Goal: Information Seeking & Learning: Learn about a topic

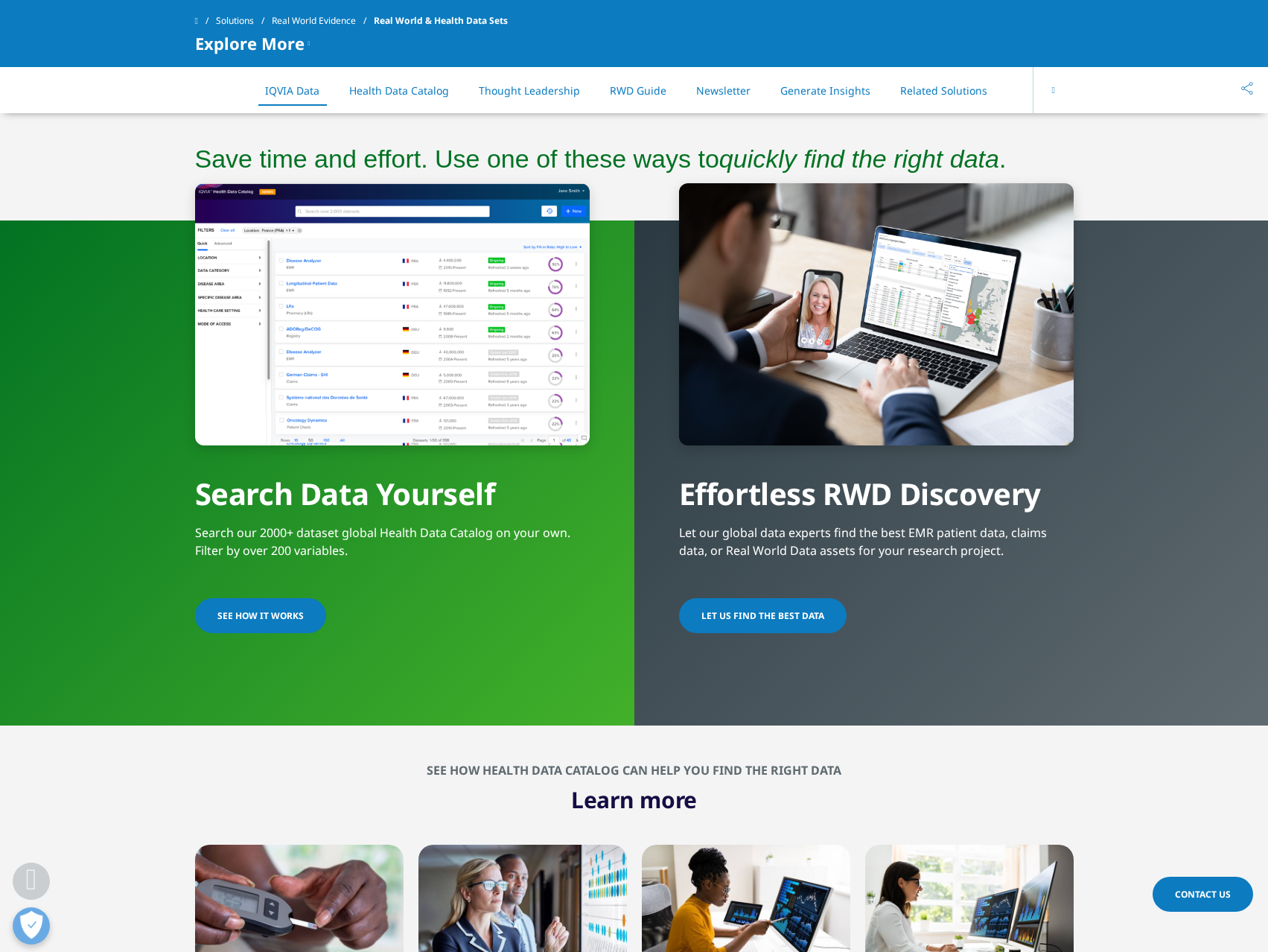
scroll to position [745, 0]
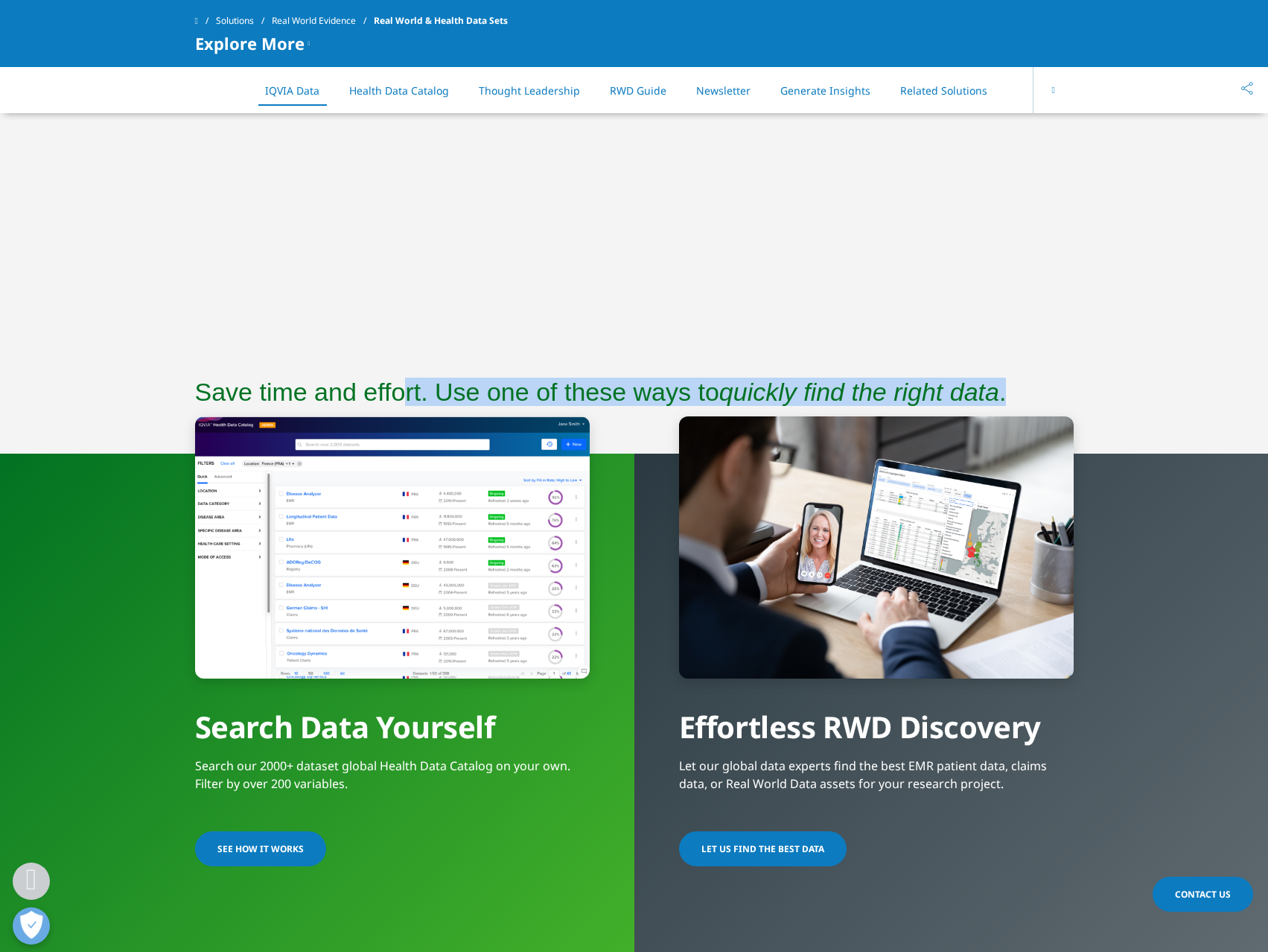
drag, startPoint x: 404, startPoint y: 383, endPoint x: 1031, endPoint y: 378, distance: 627.0
click at [1031, 378] on section "Save time and effort. Use one of these ways to quickly find the right data ." at bounding box center [634, 399] width 1268 height 108
click at [784, 378] on em "quickly find the right data" at bounding box center [859, 391] width 280 height 29
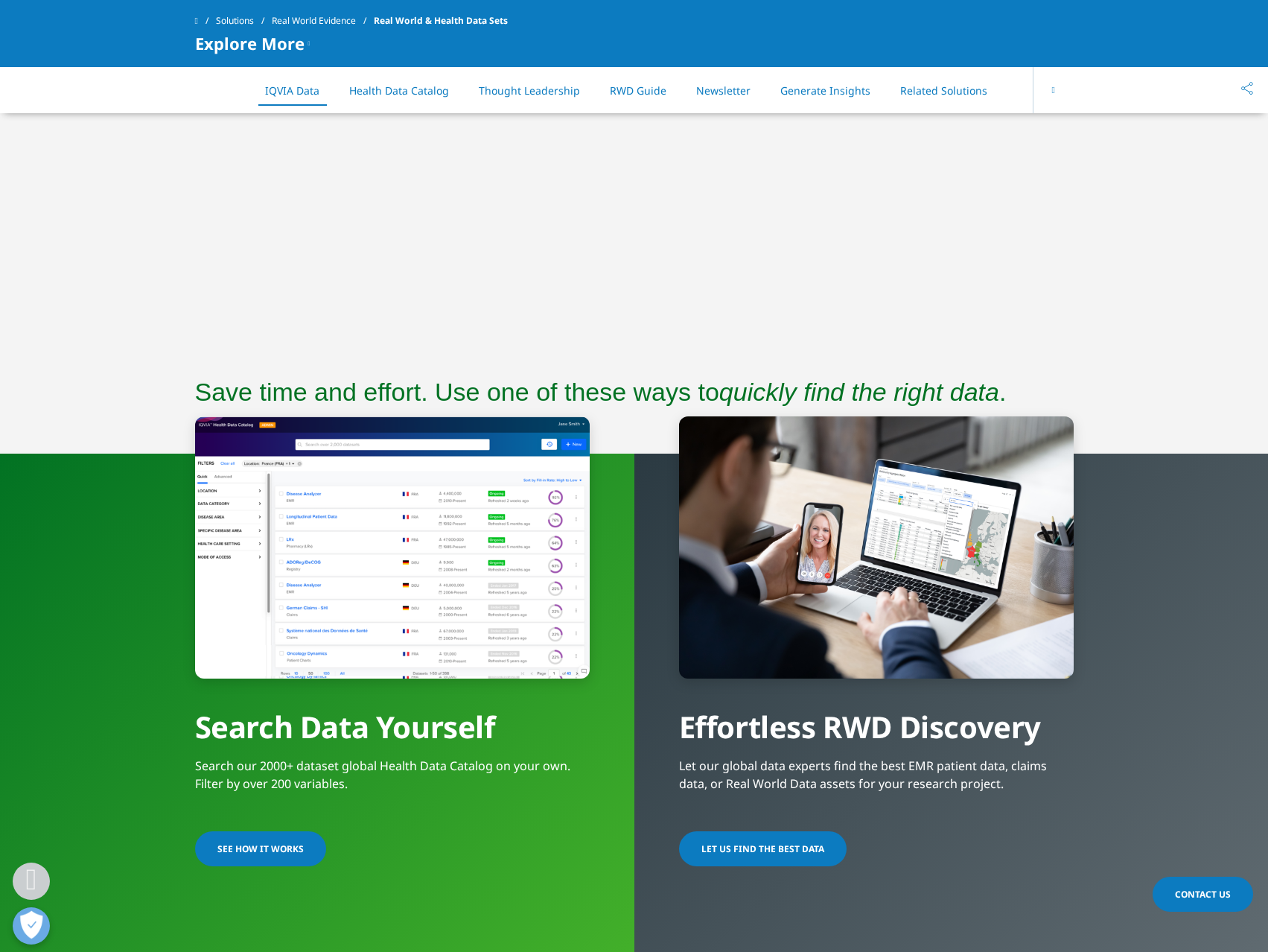
click at [234, 858] on link "SEE HOW IT WORKS" at bounding box center [260, 849] width 131 height 35
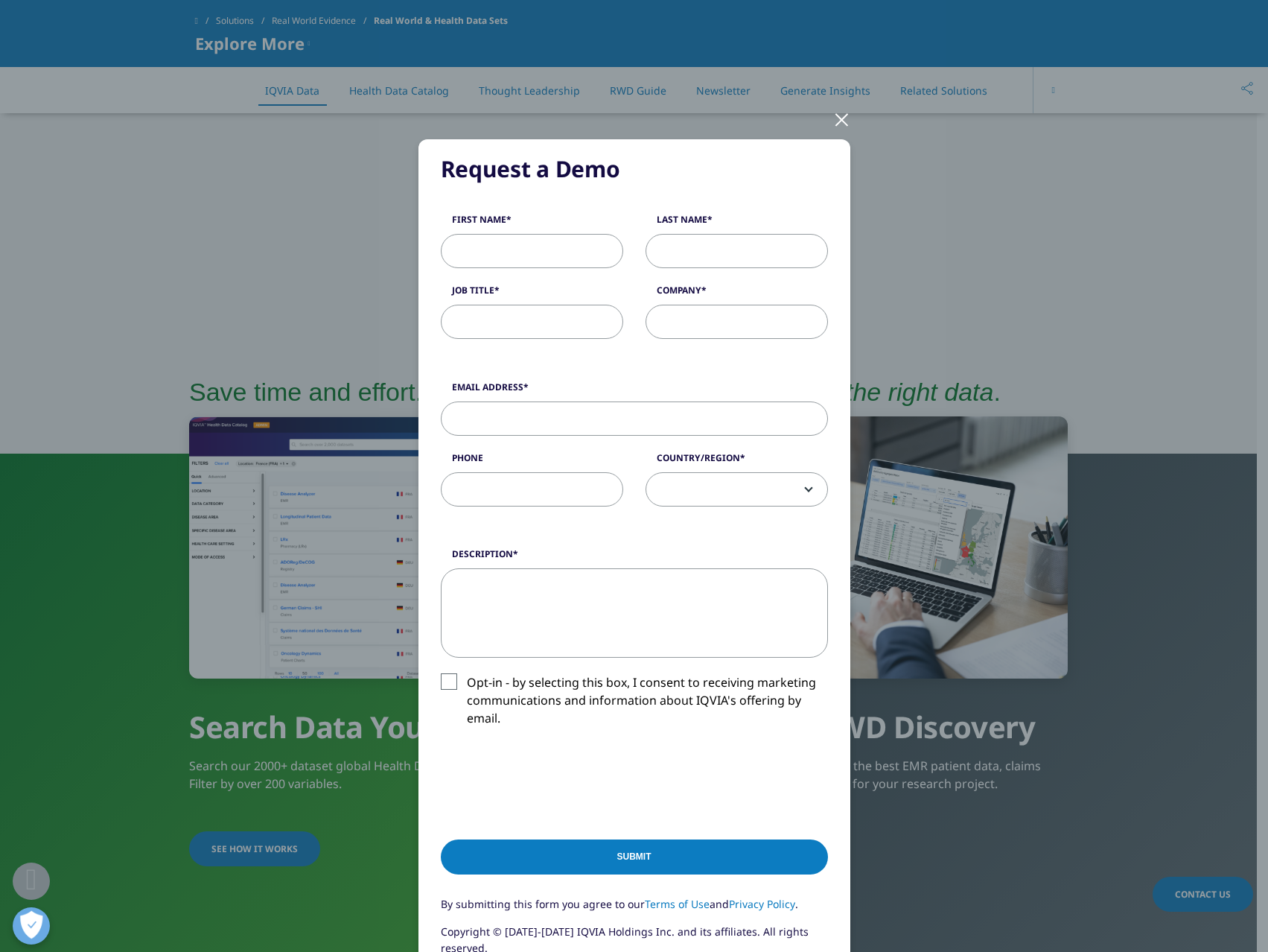
click at [850, 130] on div "Request a Demo Request a Demo First Name Last Name Job Title Company Email Addr…" at bounding box center [634, 576] width 879 height 1154
click at [842, 120] on div at bounding box center [842, 119] width 17 height 41
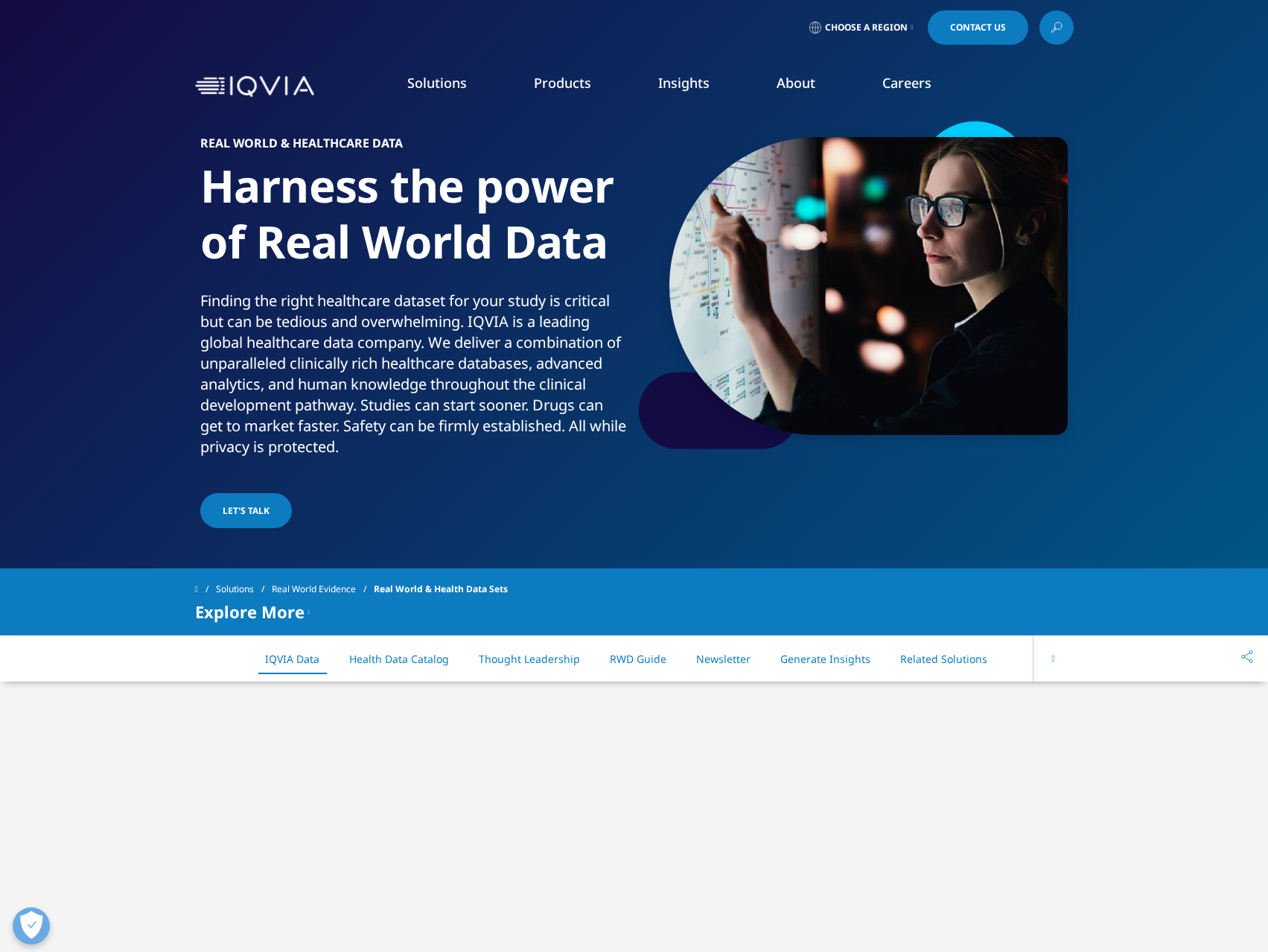
scroll to position [0, 0]
click at [565, 341] on link "SmartSolve eQMS" at bounding box center [635, 342] width 229 height 17
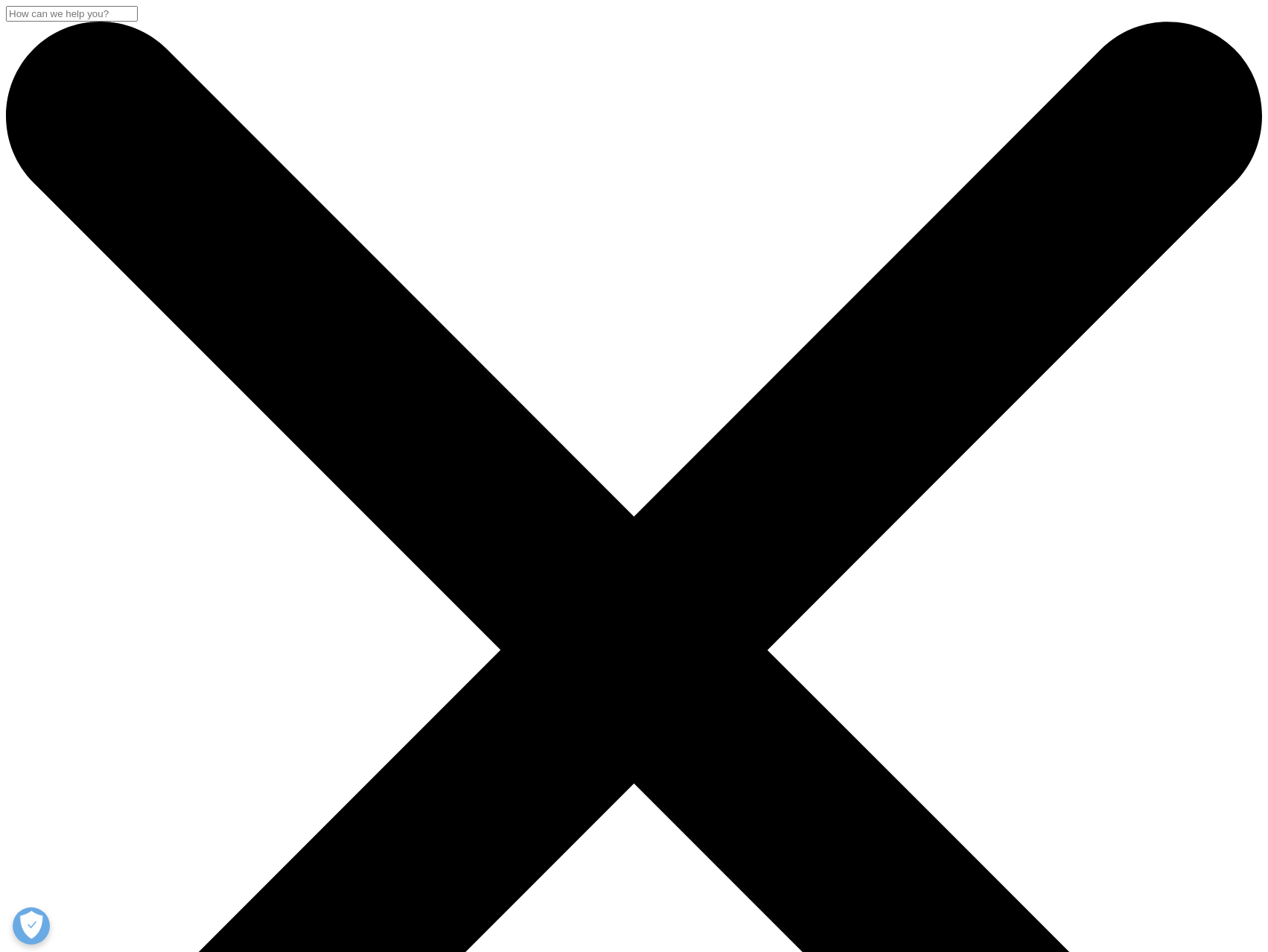
scroll to position [595, 0]
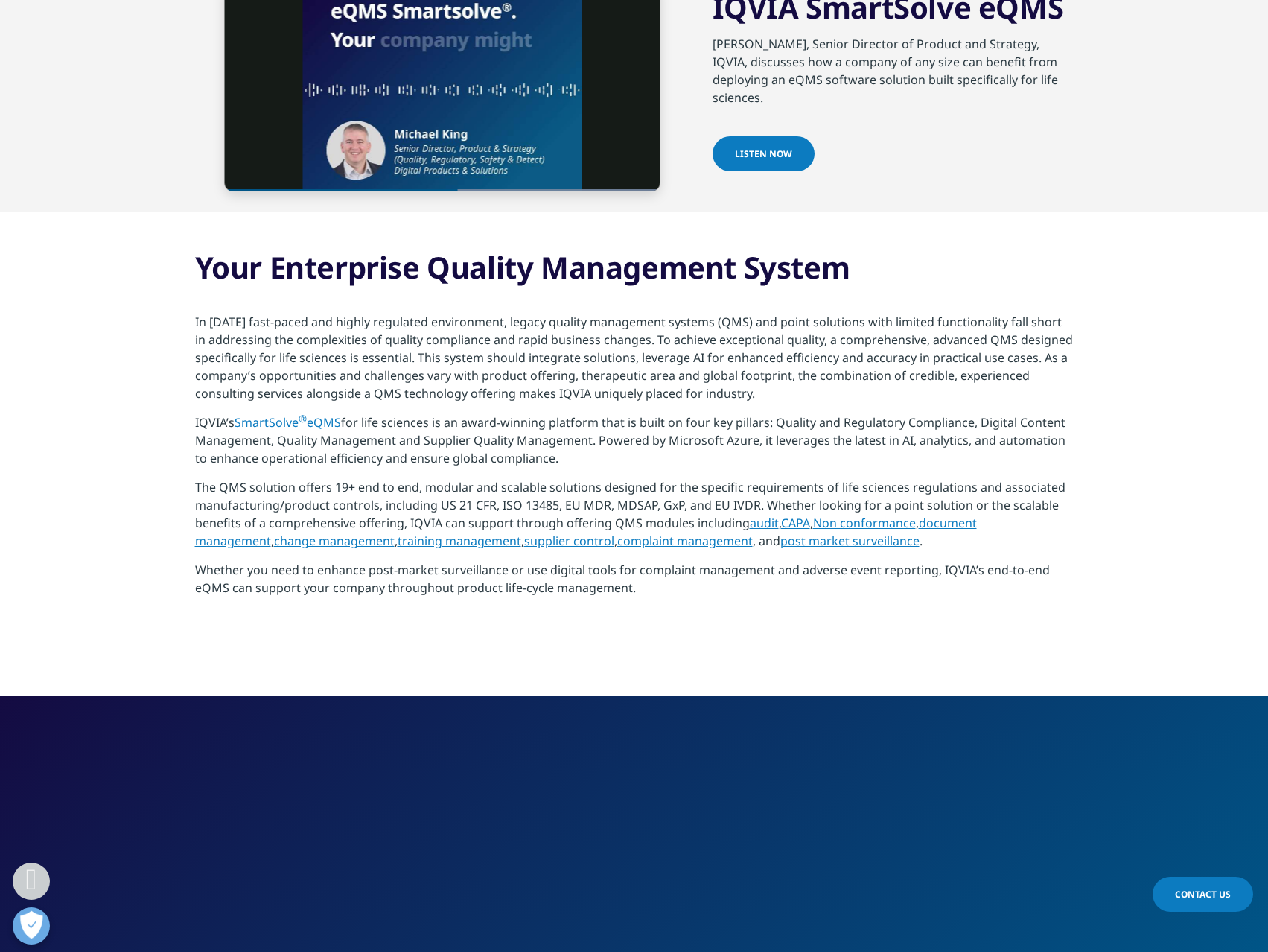
scroll to position [893, 0]
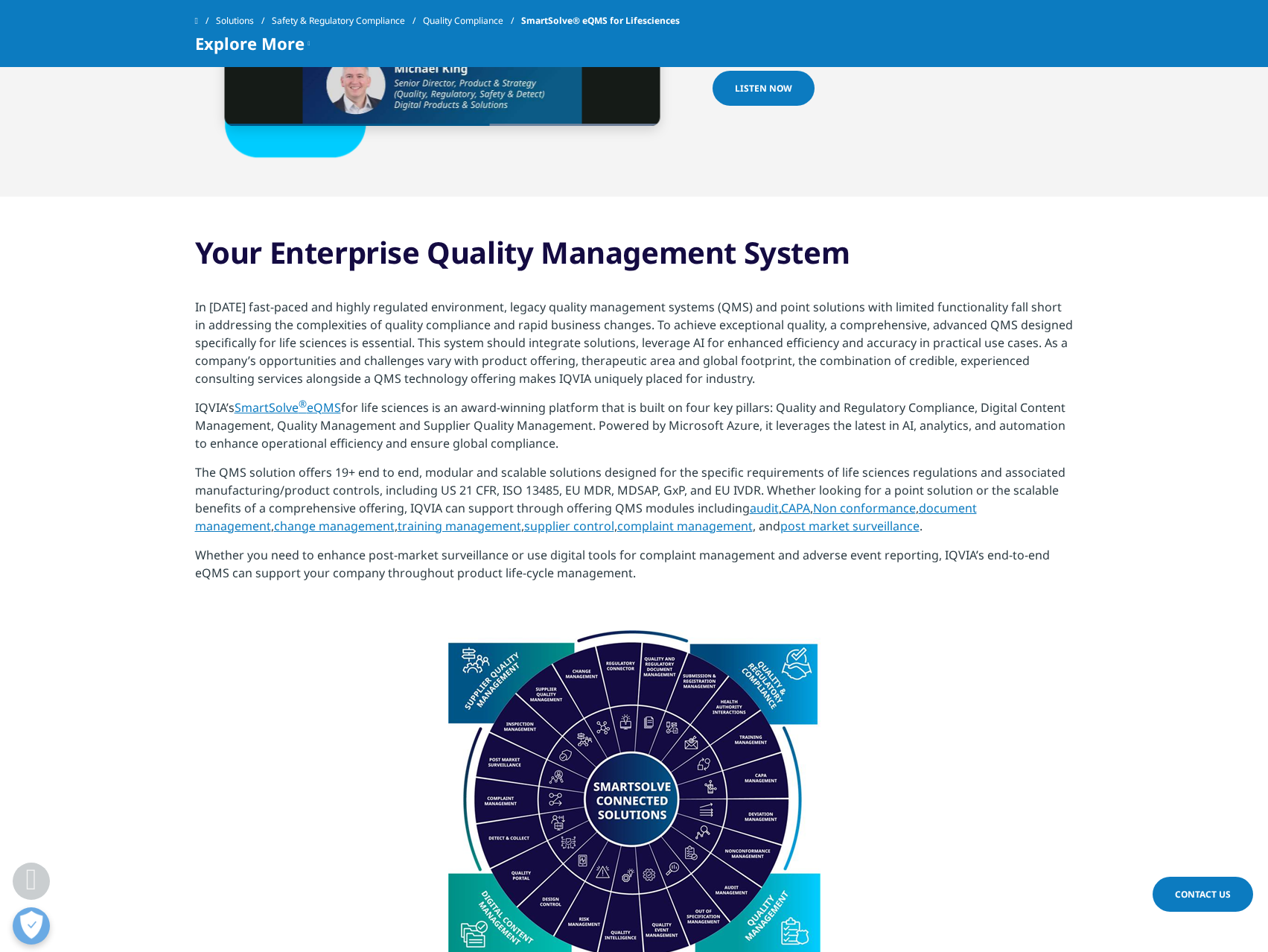
drag, startPoint x: 1180, startPoint y: 584, endPoint x: 1175, endPoint y: 620, distance: 36.3
click at [1180, 584] on section "Your Enterprise Quality Management System In today's fast-paced and highly regu…" at bounding box center [634, 414] width 1268 height 434
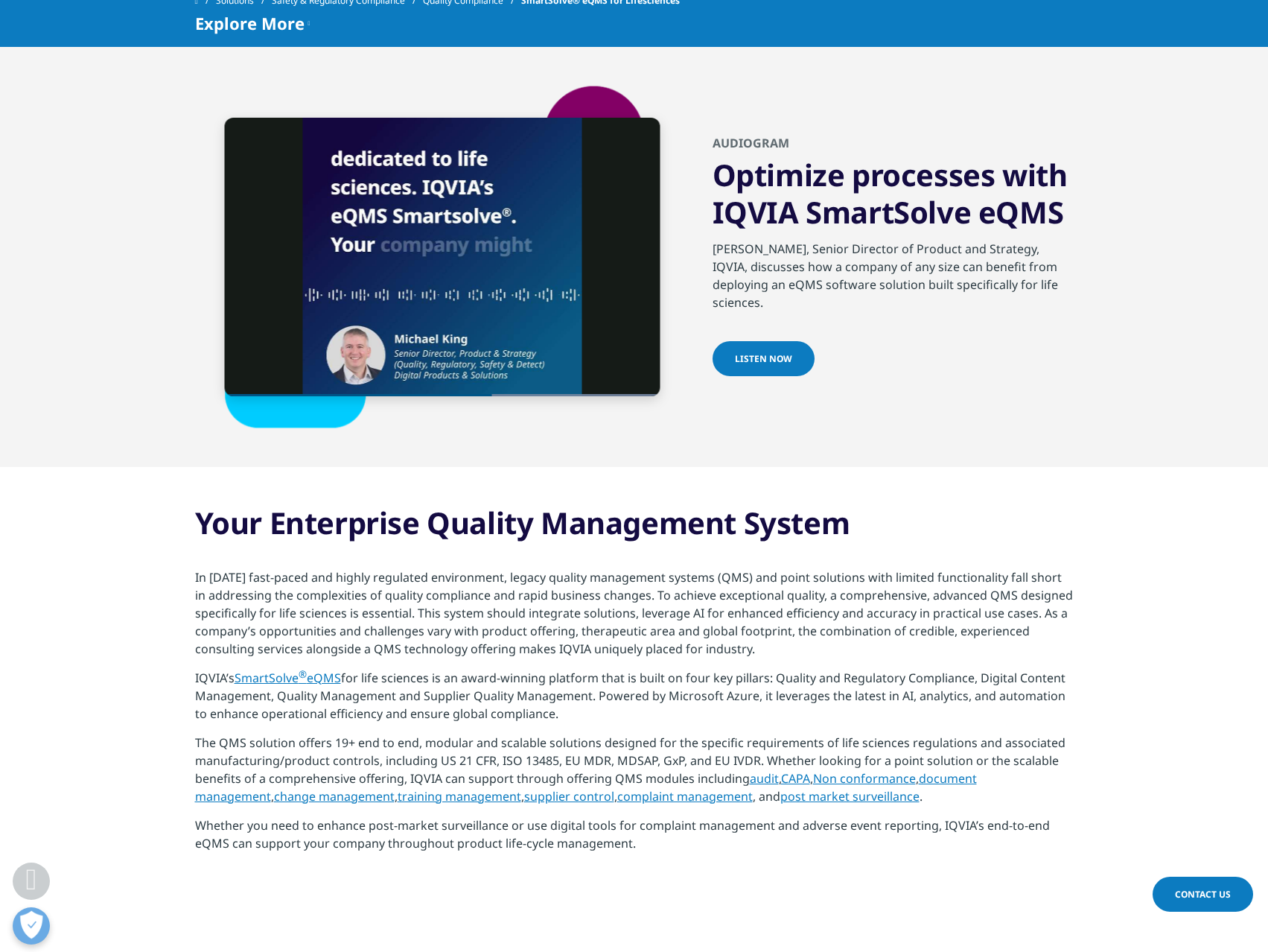
scroll to position [595, 0]
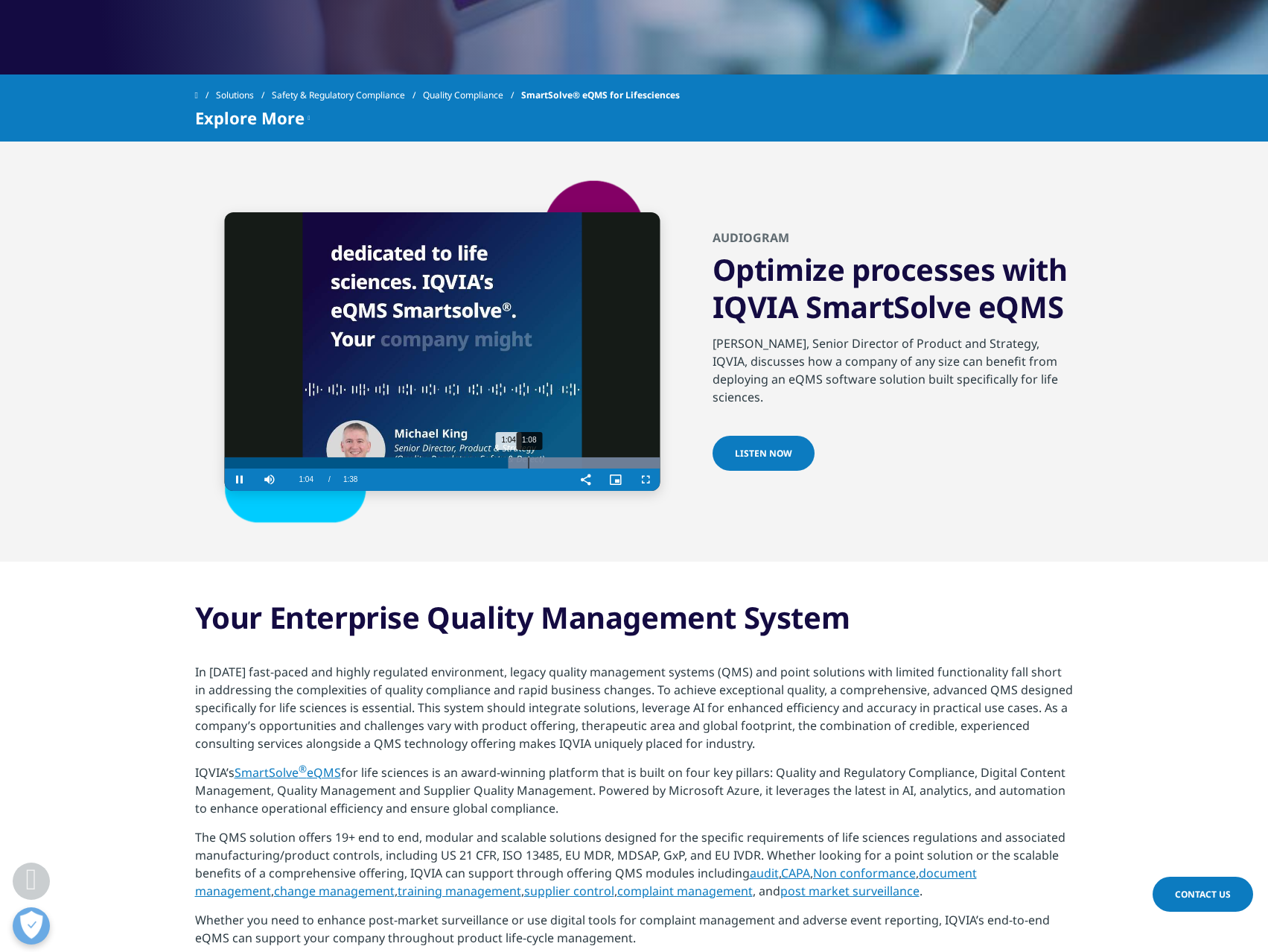
click at [529, 464] on div "1:08" at bounding box center [529, 463] width 1 height 11
click at [572, 464] on div "Loaded : 100.00% 1:11 1:09" at bounding box center [442, 463] width 436 height 11
click at [571, 462] on div "1:18" at bounding box center [570, 463] width 1 height 11
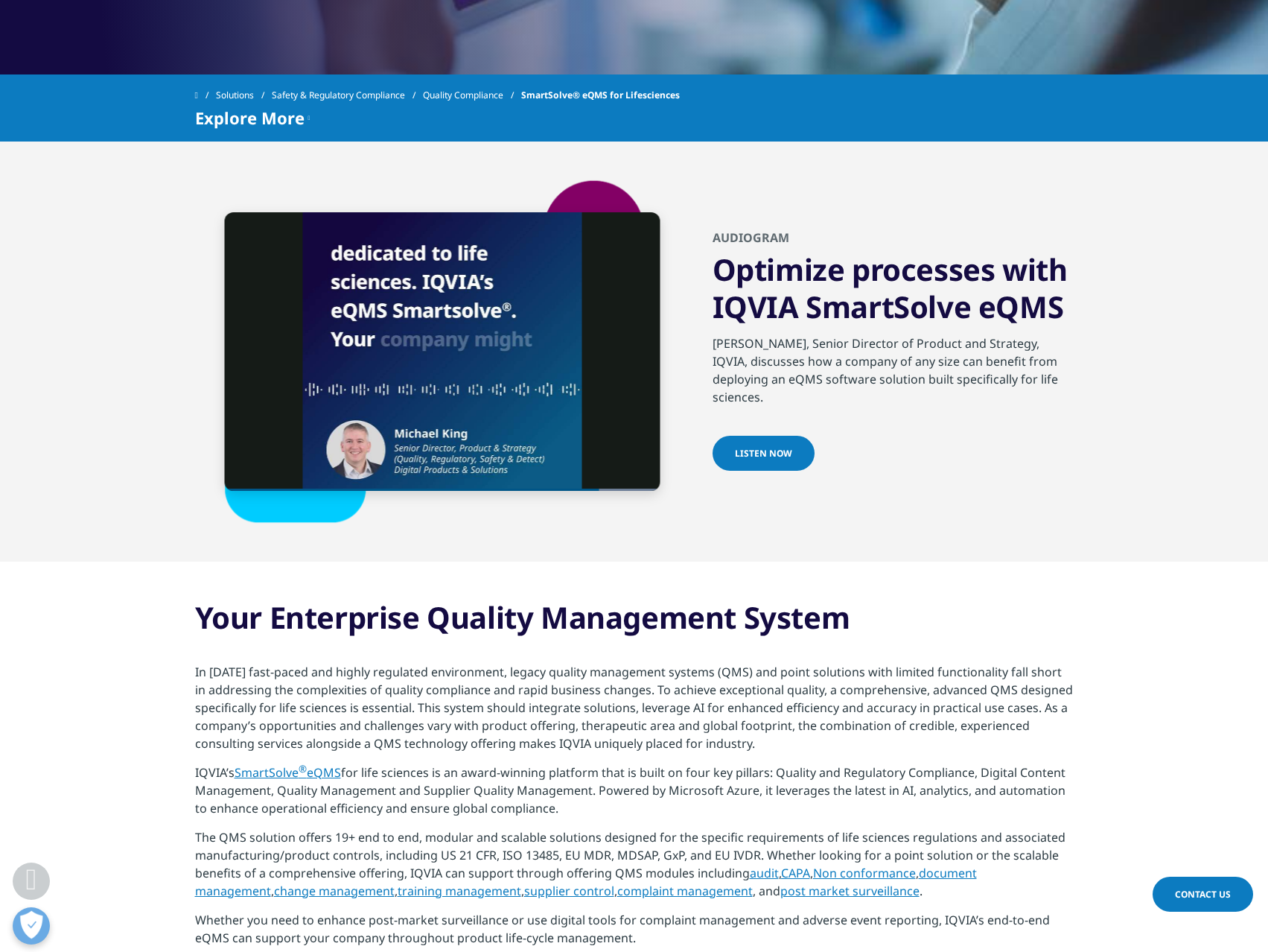
scroll to position [745, 0]
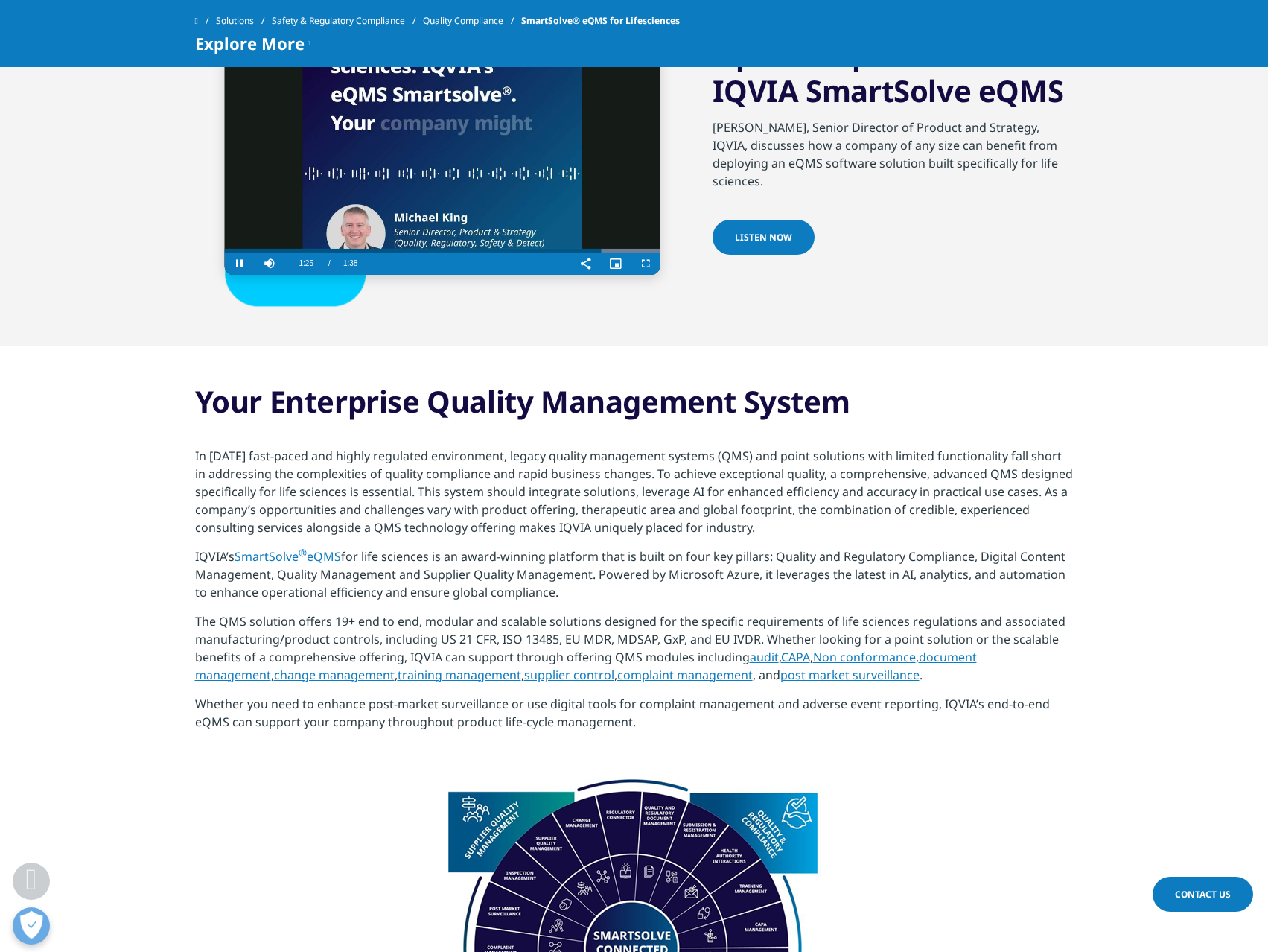
click at [380, 165] on video "Video Player" at bounding box center [442, 135] width 436 height 279
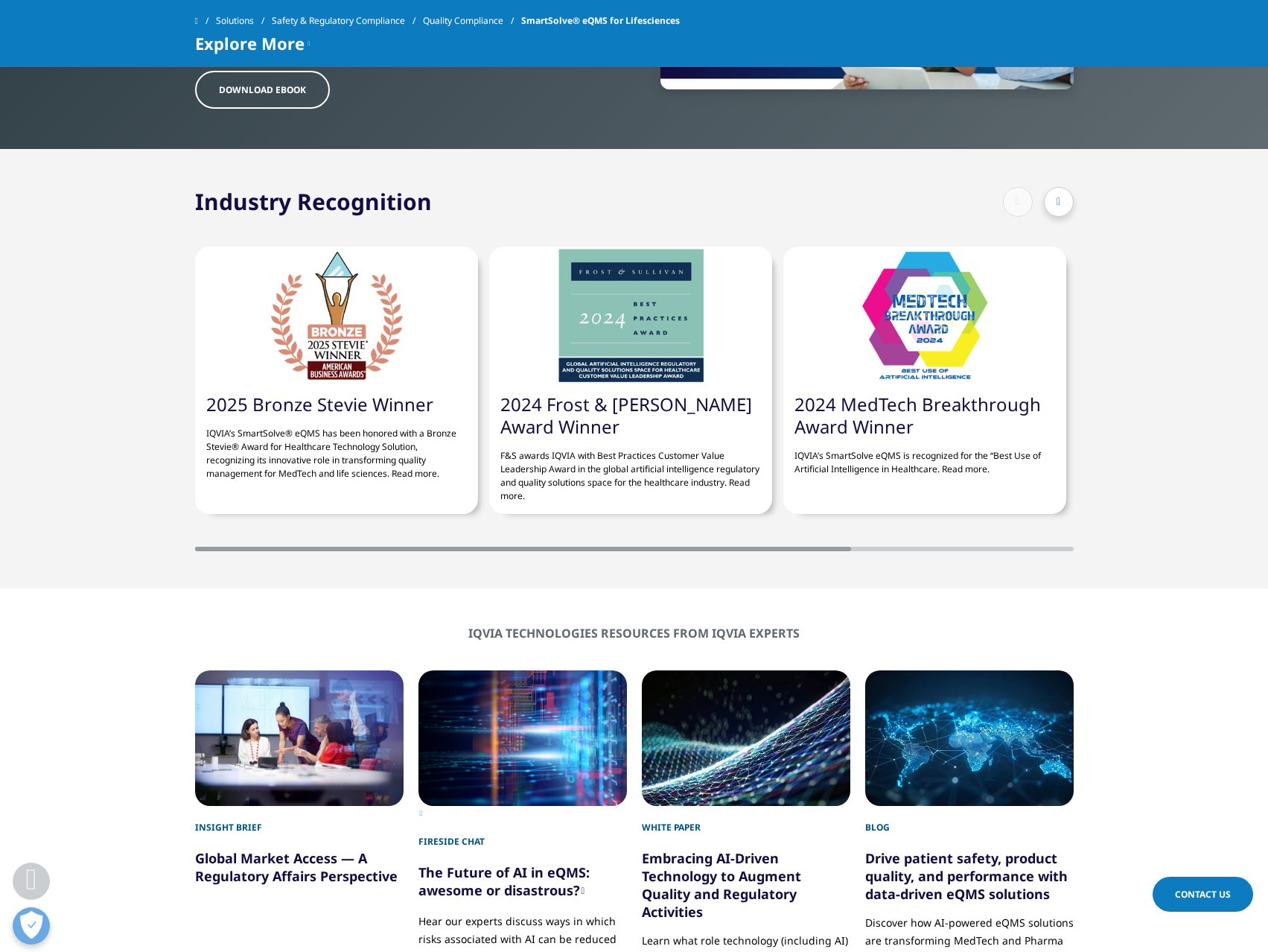
scroll to position [0, 298]
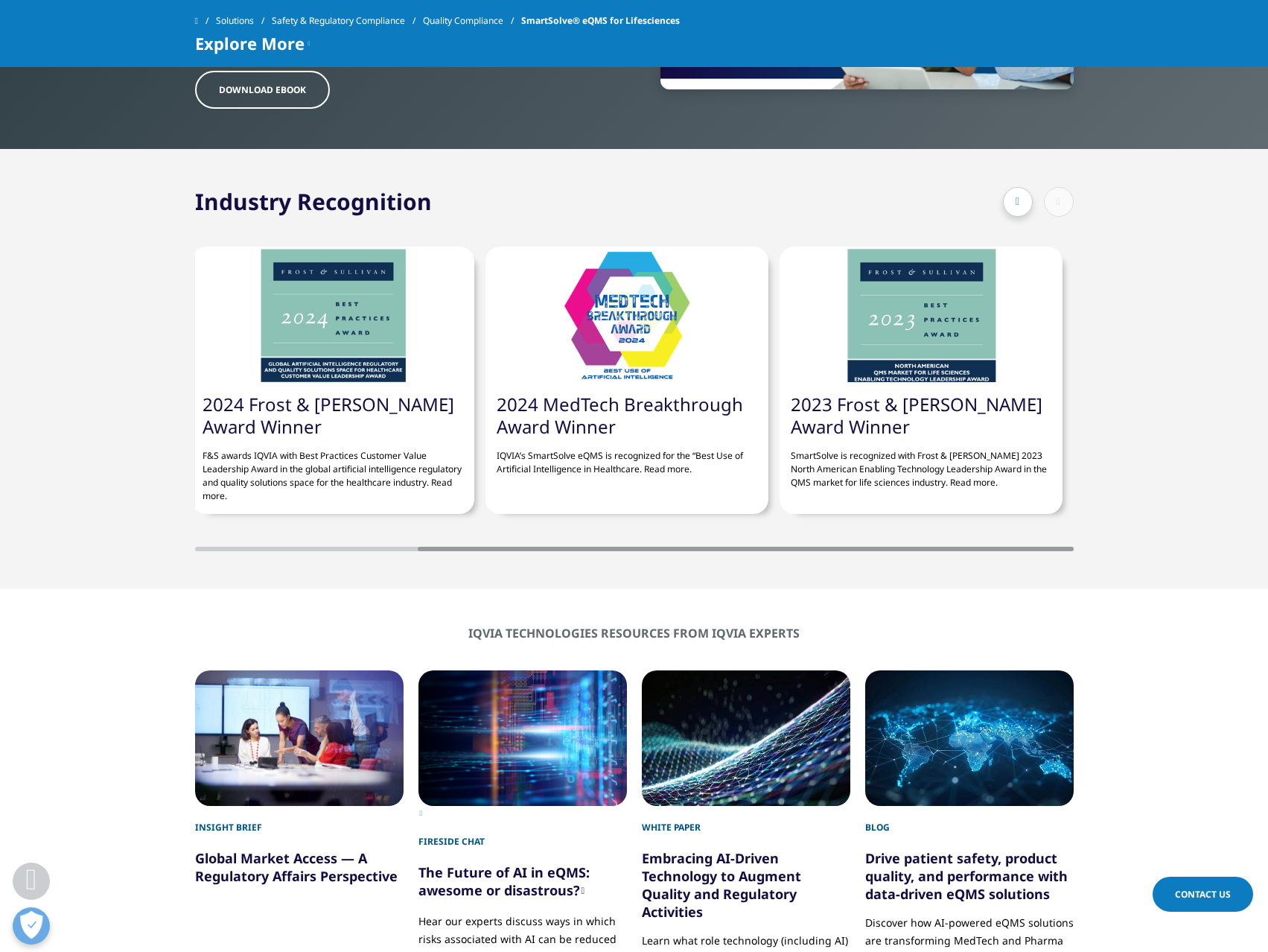
drag, startPoint x: 801, startPoint y: 550, endPoint x: 1145, endPoint y: 560, distance: 344.1
click at [1145, 560] on section "Industry Recognition 2025 Bronze Stevie Winner IQVIA’s SmartSolve® eQMS has bee…" at bounding box center [634, 368] width 1268 height 439
click at [1018, 200] on icon at bounding box center [1017, 202] width 4 height 10
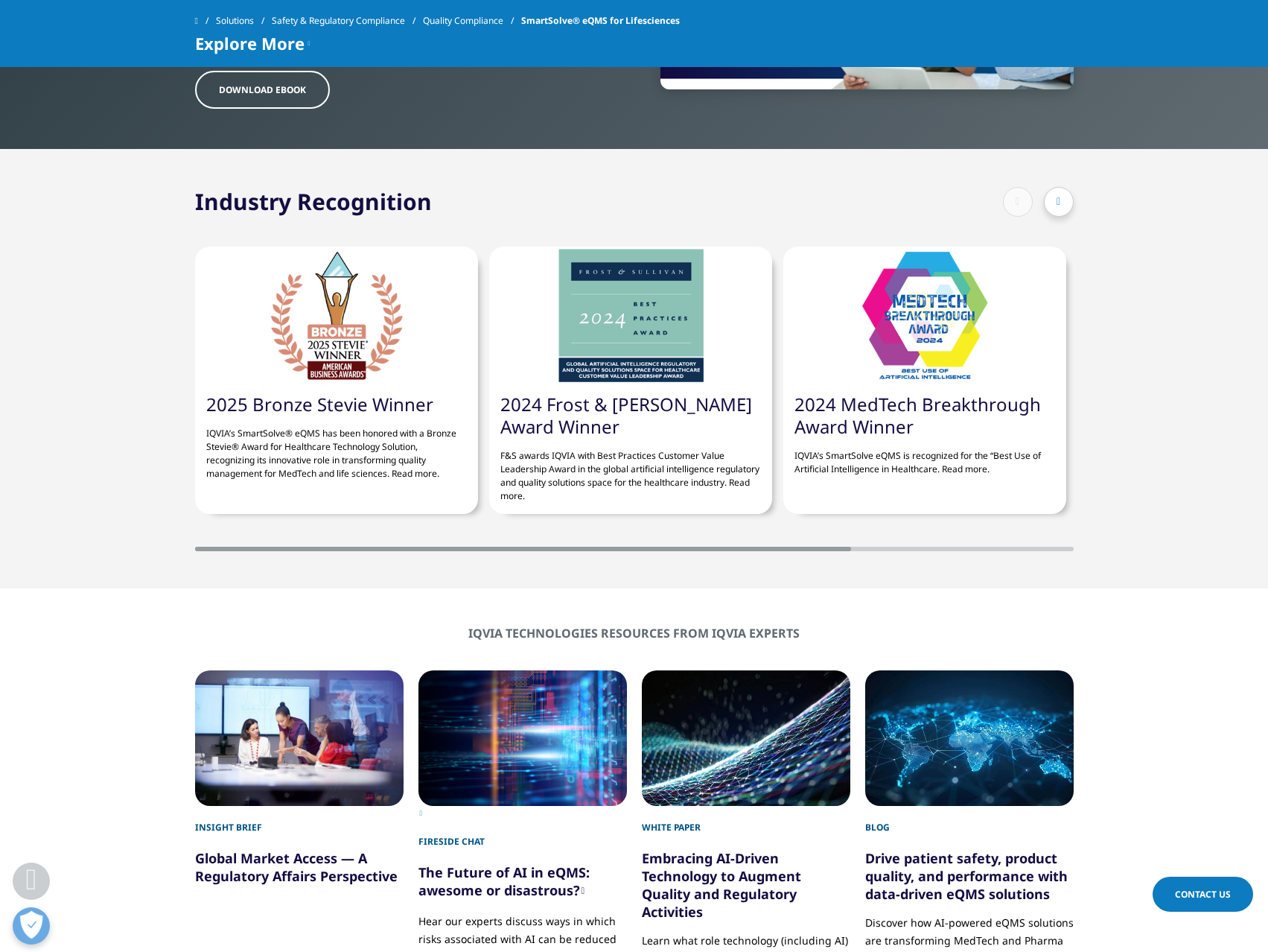
click at [1018, 200] on div at bounding box center [1038, 202] width 71 height 30
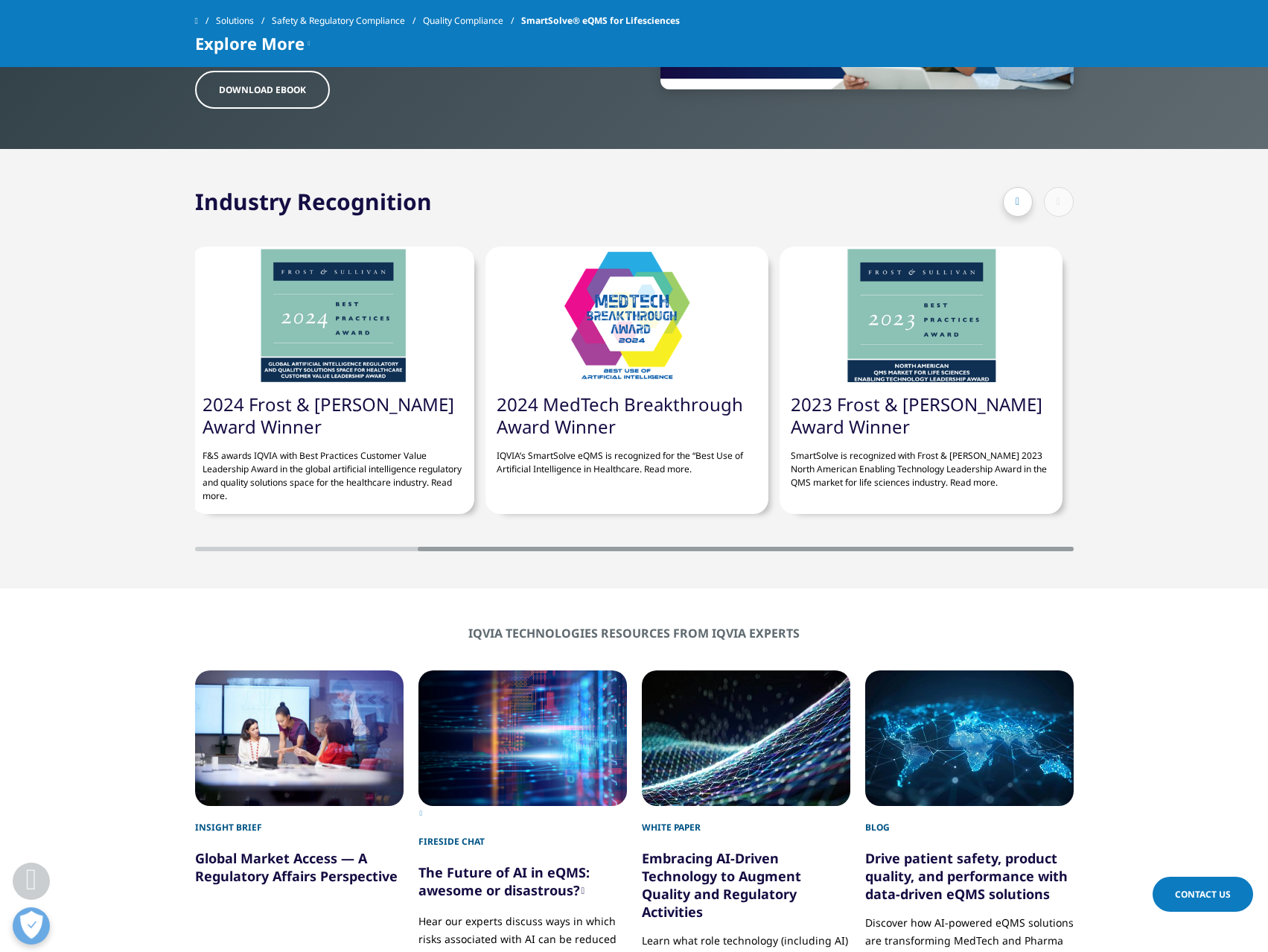
drag, startPoint x: 502, startPoint y: 550, endPoint x: 1019, endPoint y: 557, distance: 517.0
click at [1019, 557] on section "Industry Recognition 2025 Bronze Stevie Winner IQVIA’s SmartSolve® eQMS has bee…" at bounding box center [634, 368] width 1268 height 439
click at [1136, 538] on div "2025 Bronze Stevie Winner IQVIA’s SmartSolve® eQMS has been honored with a Bron…" at bounding box center [634, 383] width 1268 height 334
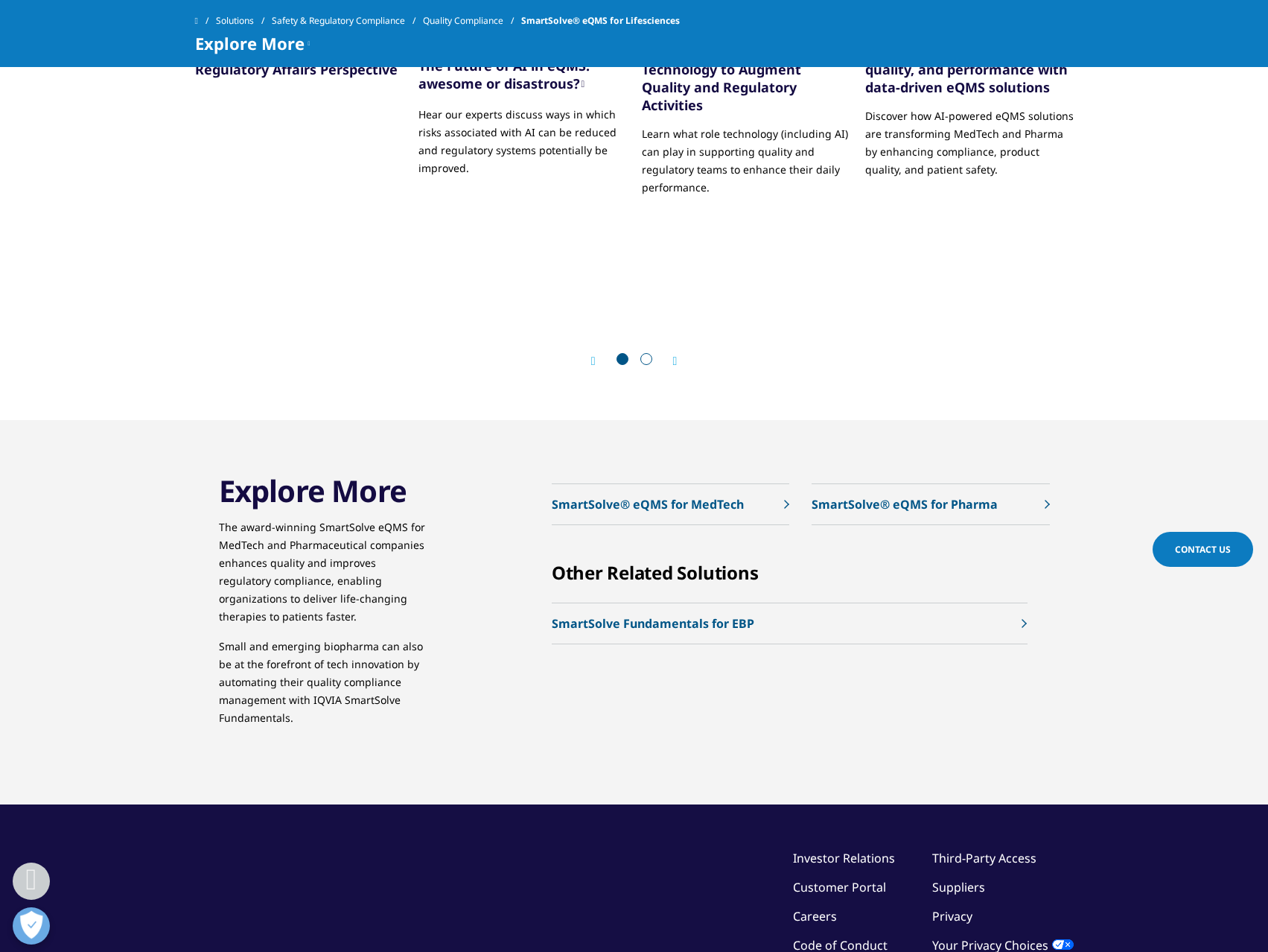
scroll to position [4060, 0]
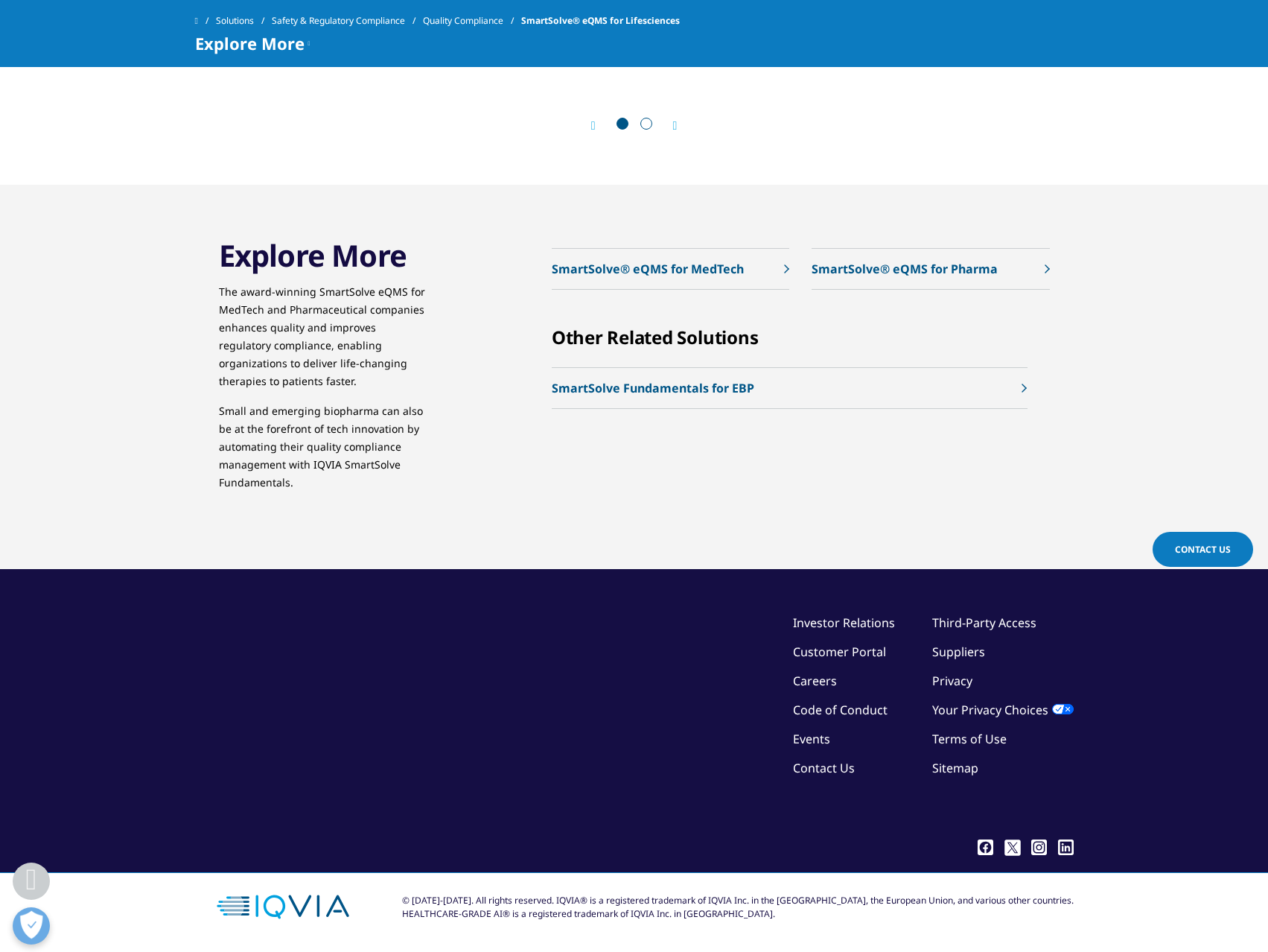
click at [638, 276] on p "SmartSolve® eQMS for MedTech" at bounding box center [648, 268] width 192 height 18
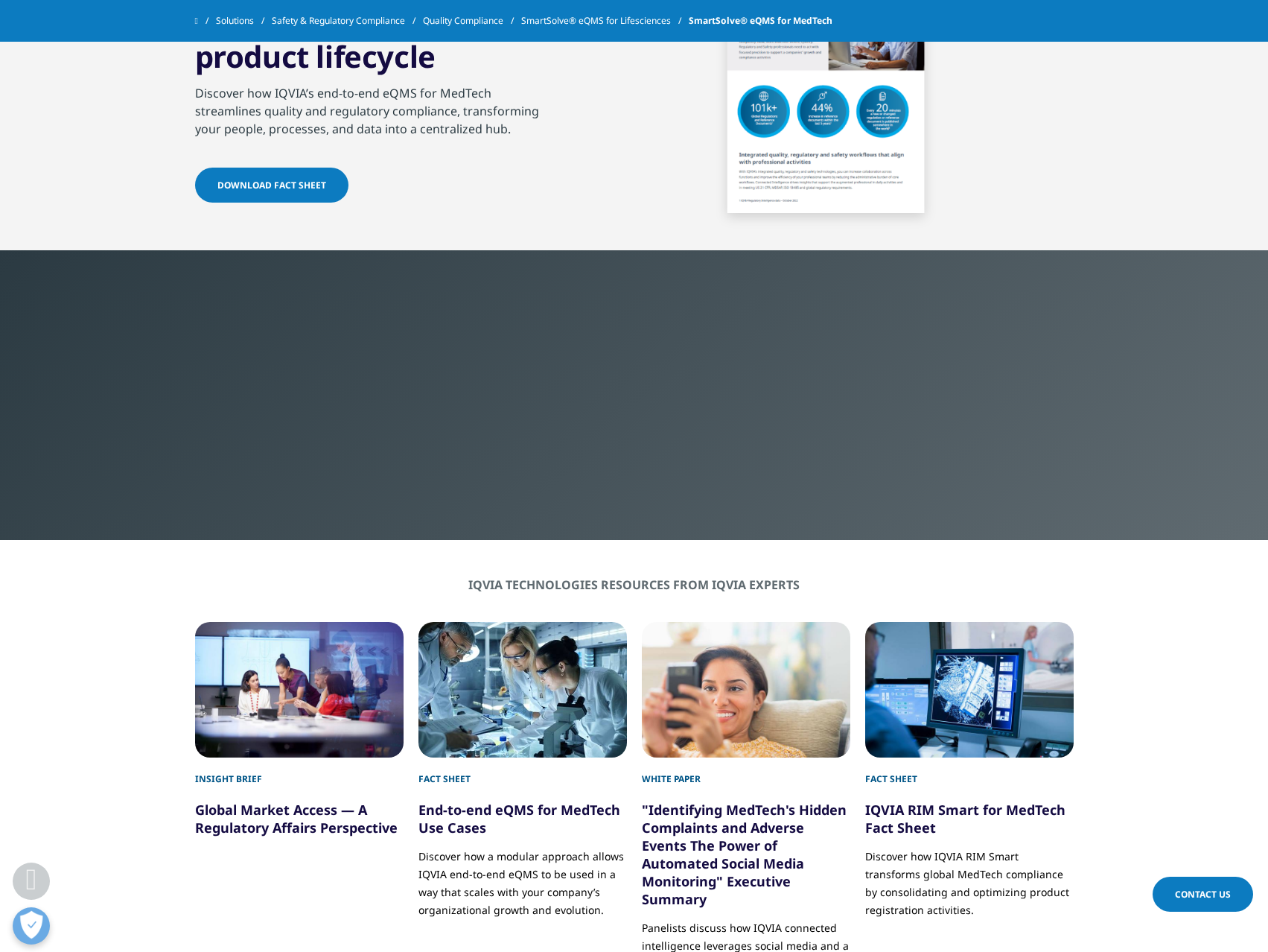
scroll to position [2891, 0]
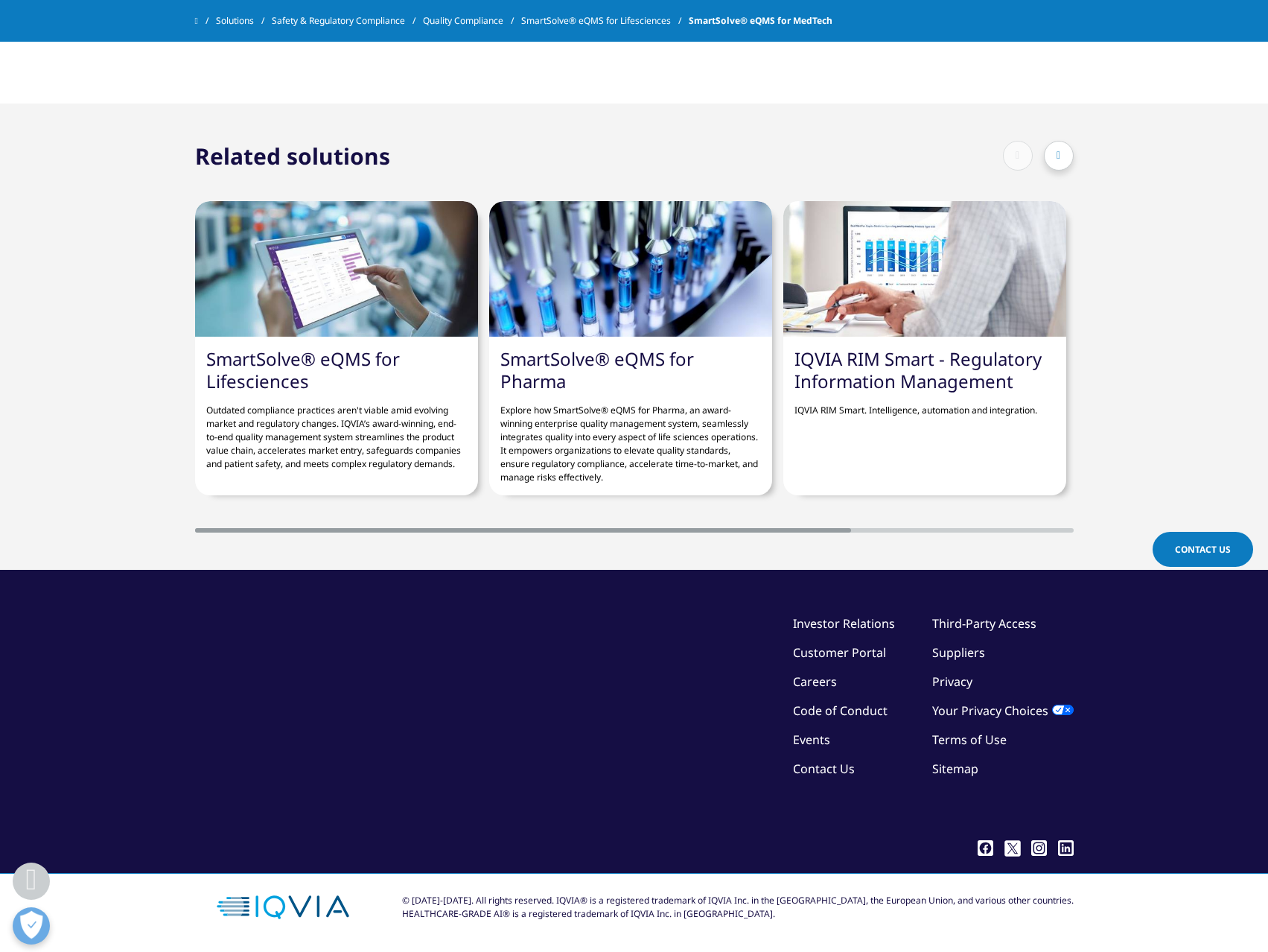
click at [1067, 156] on div at bounding box center [1059, 156] width 30 height 30
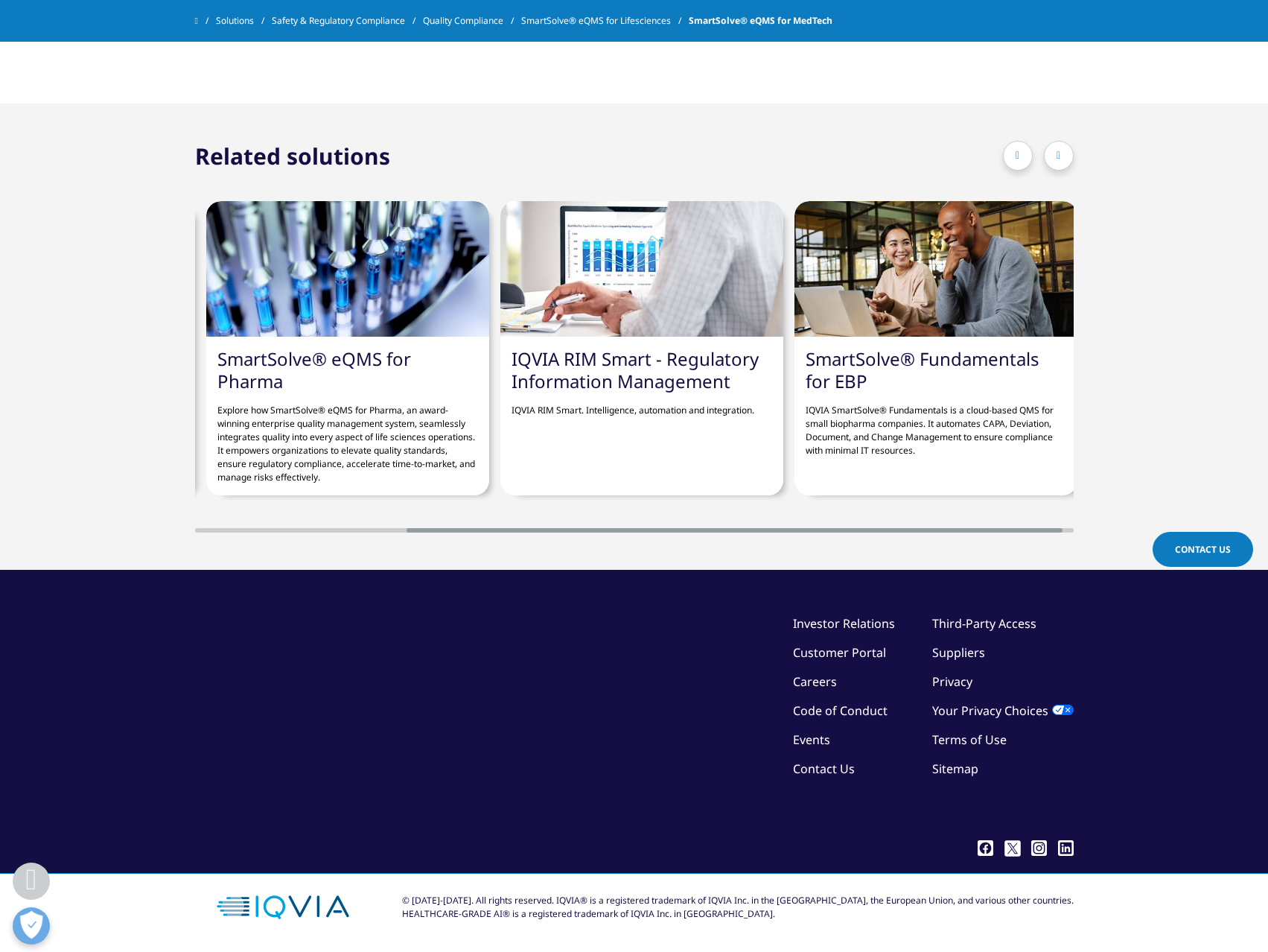
click at [1067, 156] on div at bounding box center [1059, 156] width 30 height 30
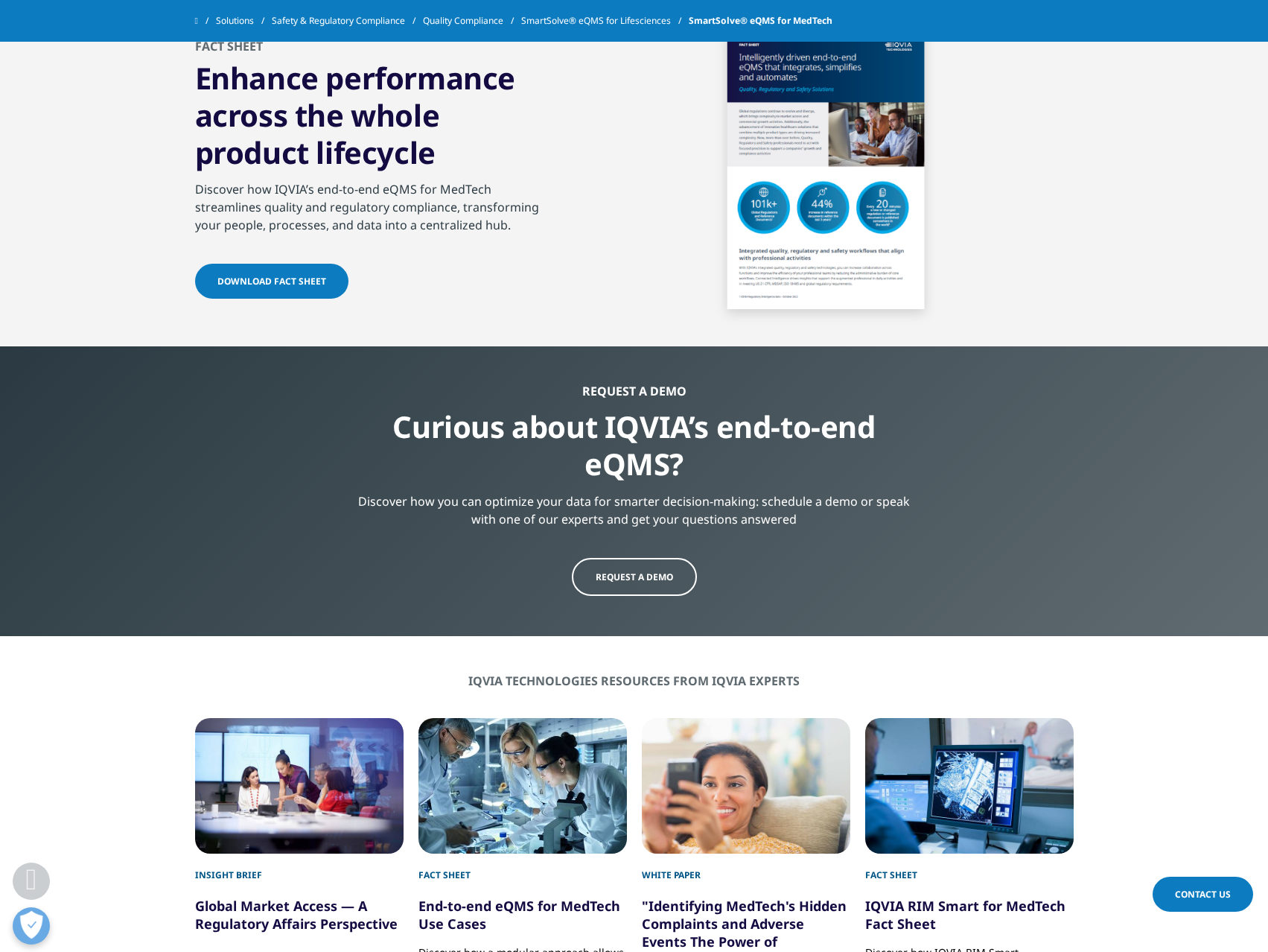
scroll to position [806, 0]
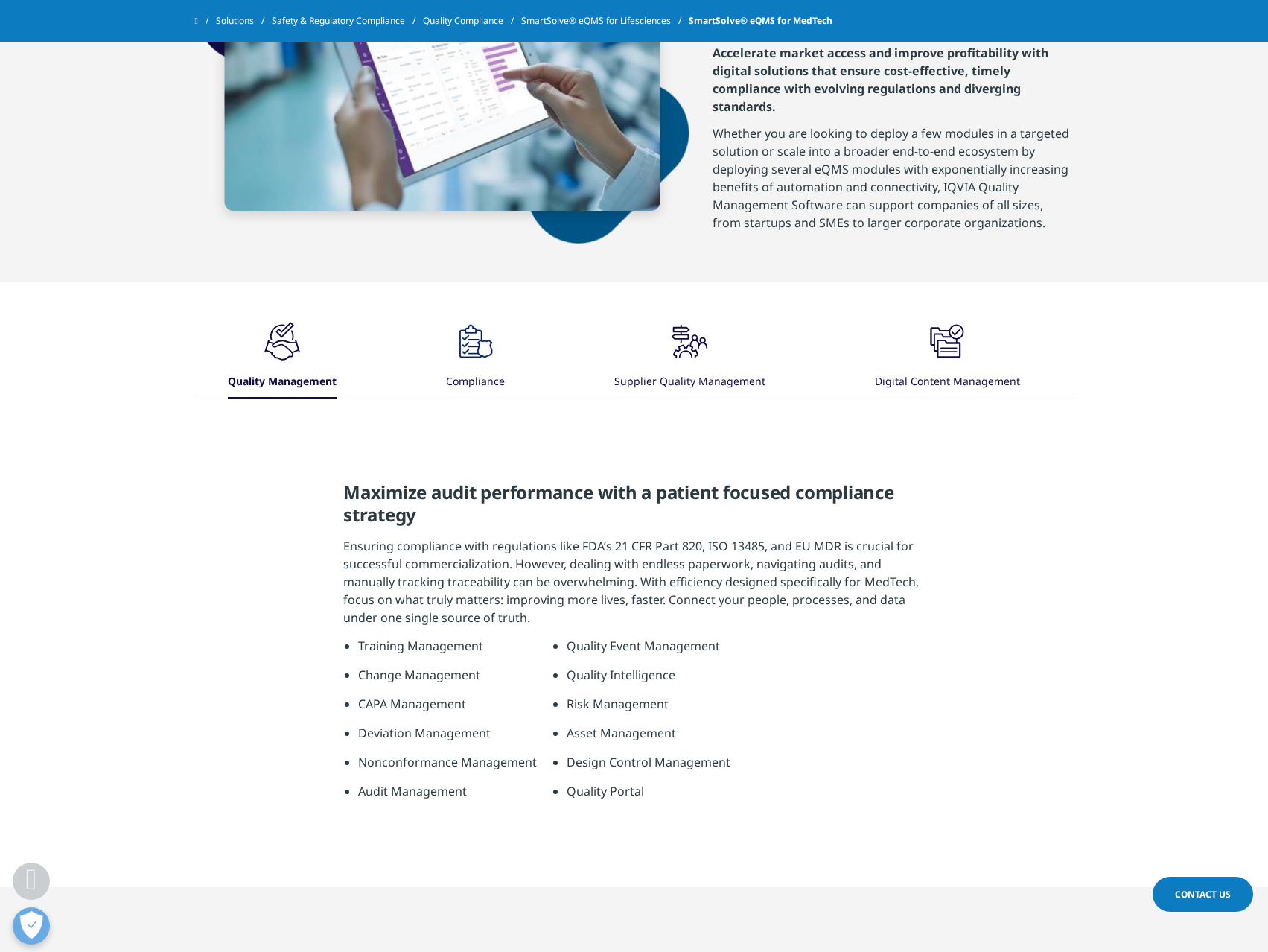
click at [512, 364] on div ".cls-1{fill:#222929;} Quality Management Compliance .cls-1{fill:#222929;}" at bounding box center [634, 358] width 879 height 79
click at [493, 364] on img at bounding box center [476, 341] width 44 height 44
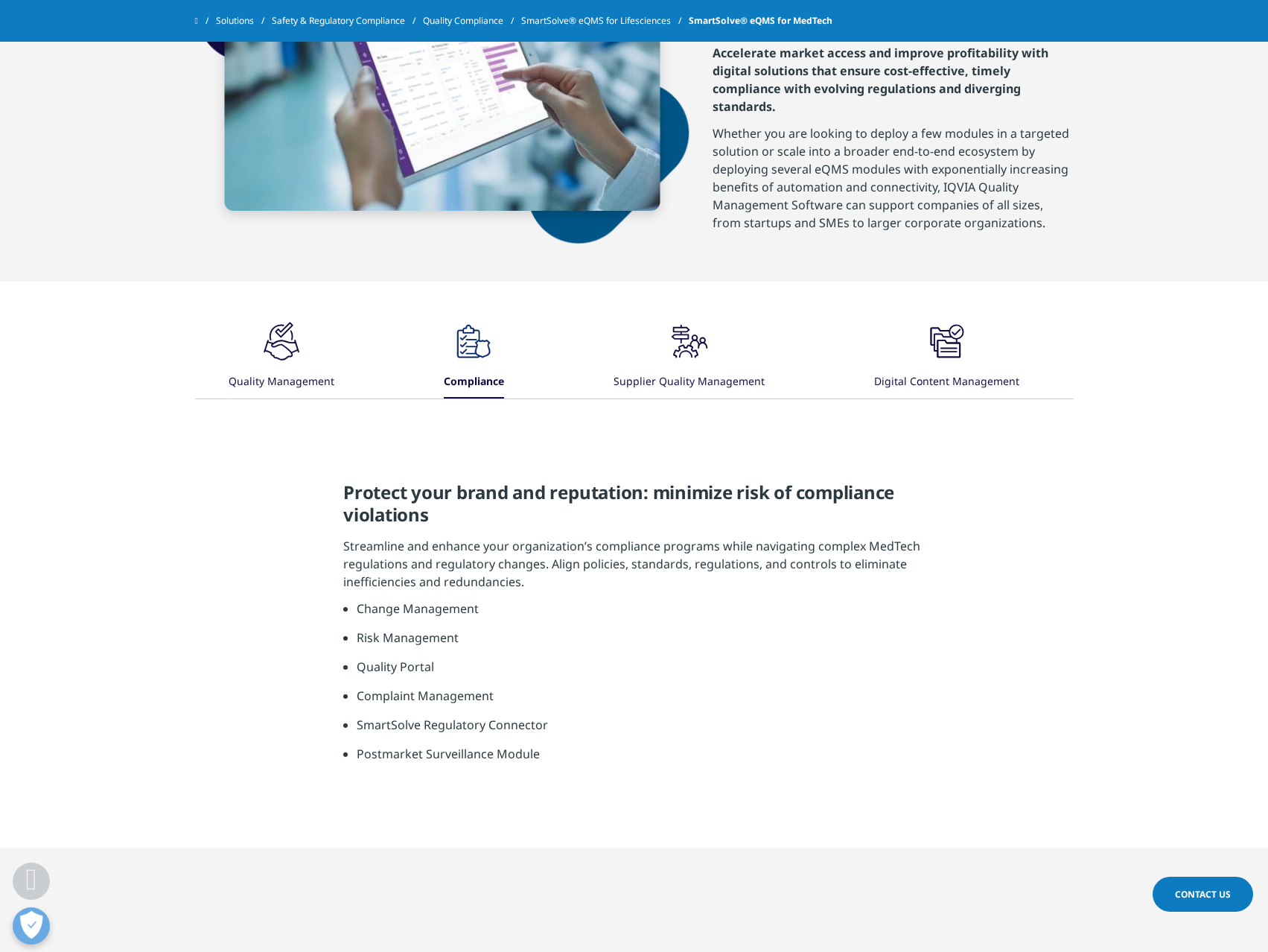
click at [683, 364] on icon ".cls-1{fill:#222929;}" at bounding box center [689, 341] width 44 height 44
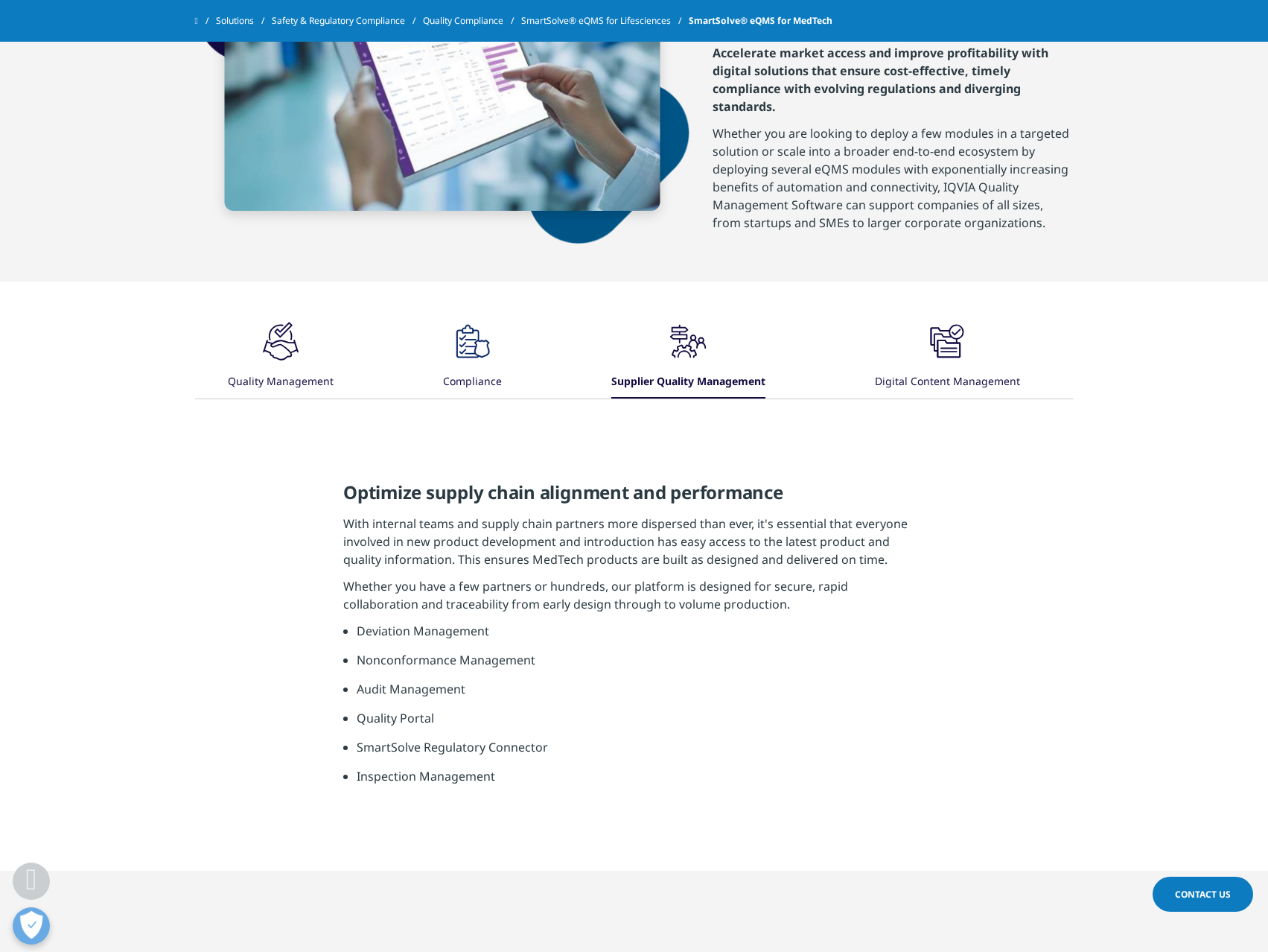
click at [867, 370] on div ".cls-1{fill:#222929;} Quality Management Compliance .cls-1{fill:#222929;}" at bounding box center [634, 358] width 879 height 79
click at [925, 376] on div ".cls-1{fill:#231f20;} Digital Content Management" at bounding box center [947, 358] width 145 height 79
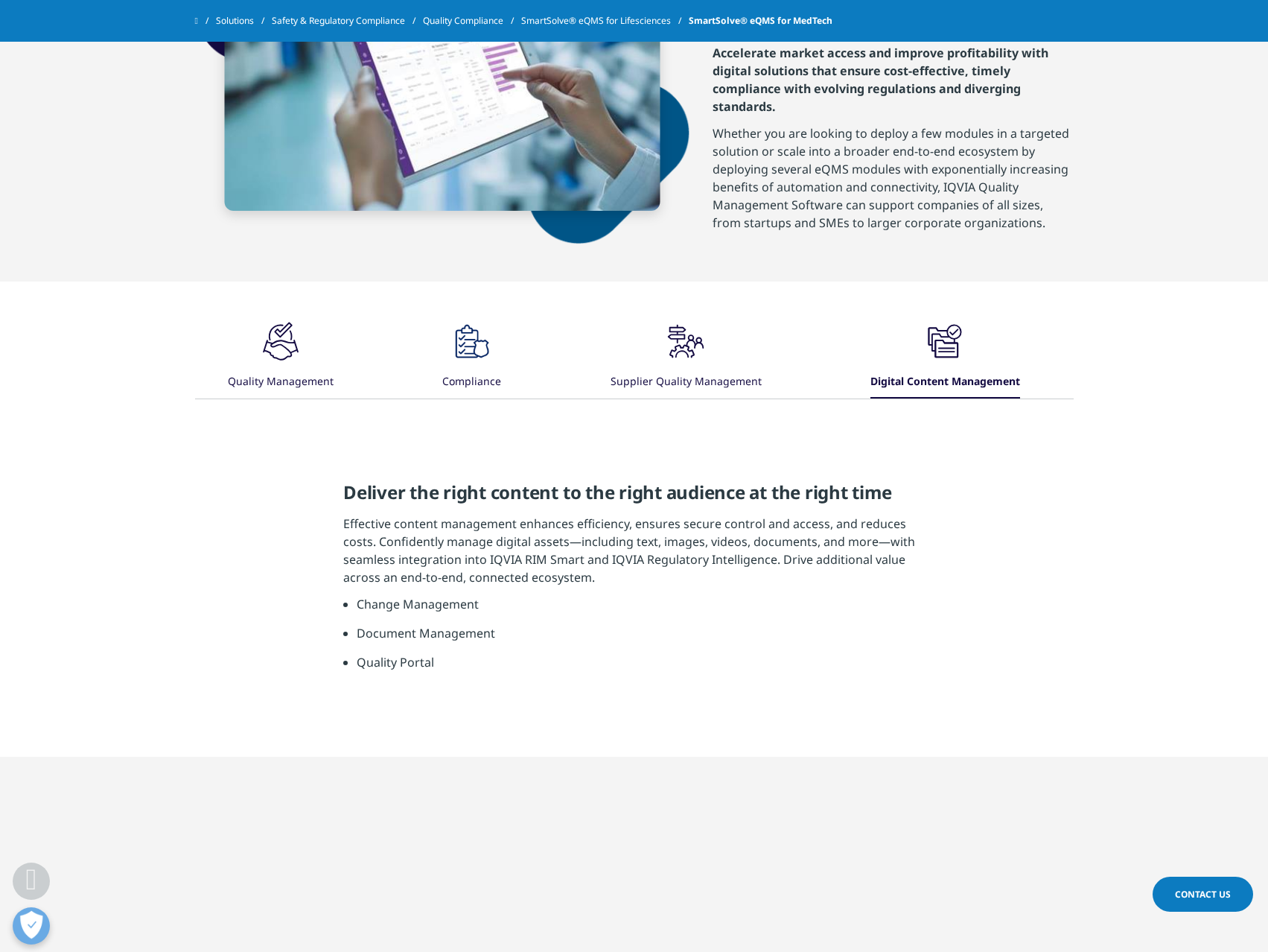
scroll to position [0, 0]
